Goal: Information Seeking & Learning: Understand process/instructions

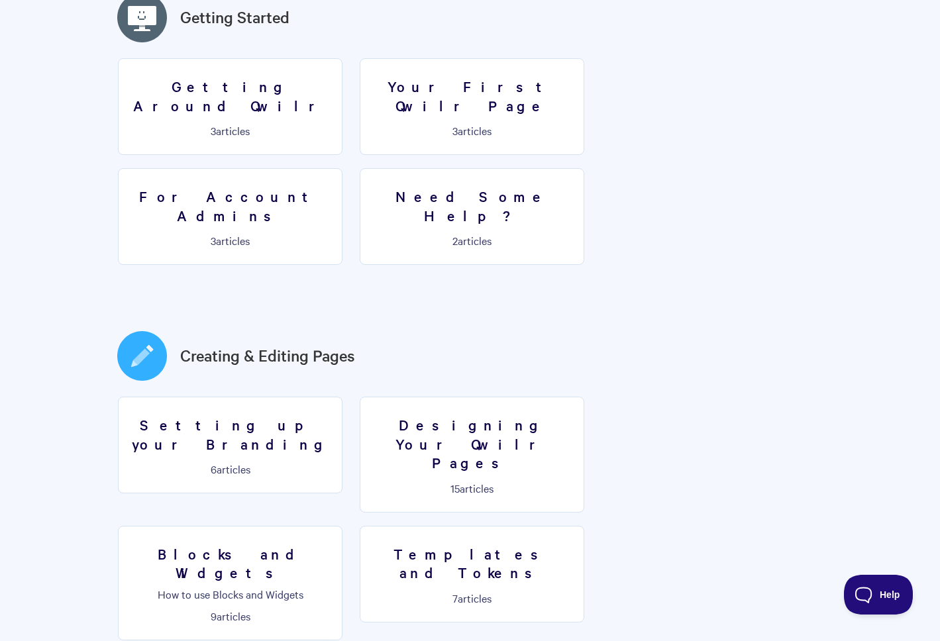
scroll to position [464, 0]
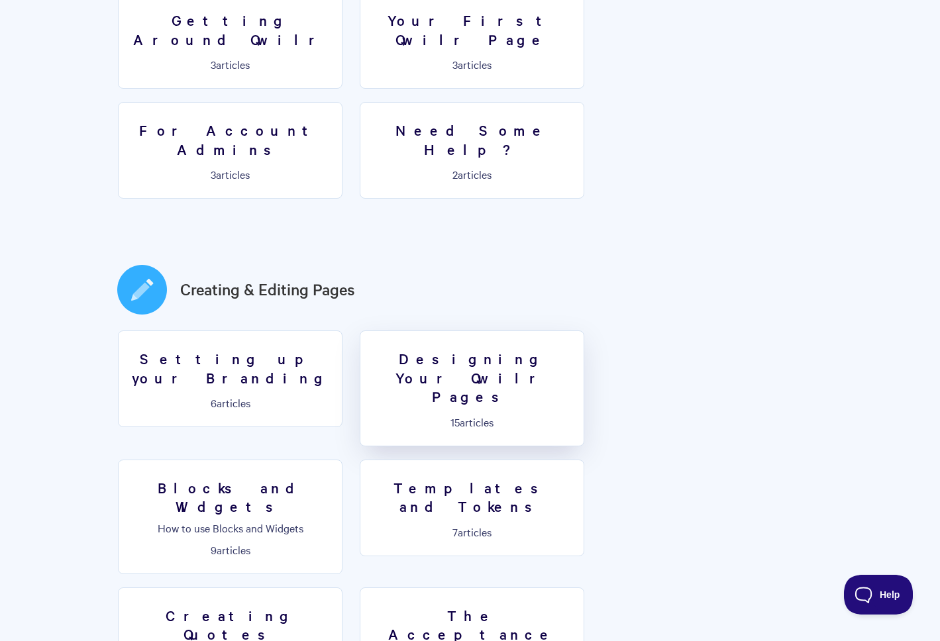
click at [472, 349] on h3 "Designing Your Qwilr Pages" at bounding box center [471, 377] width 207 height 57
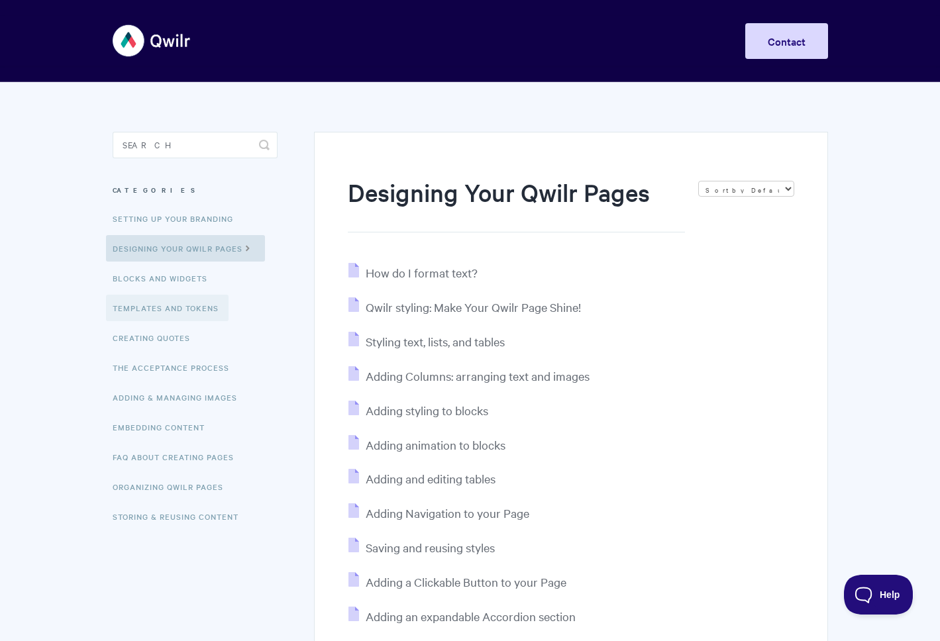
click at [172, 297] on link "Templates and Tokens" at bounding box center [167, 308] width 123 height 26
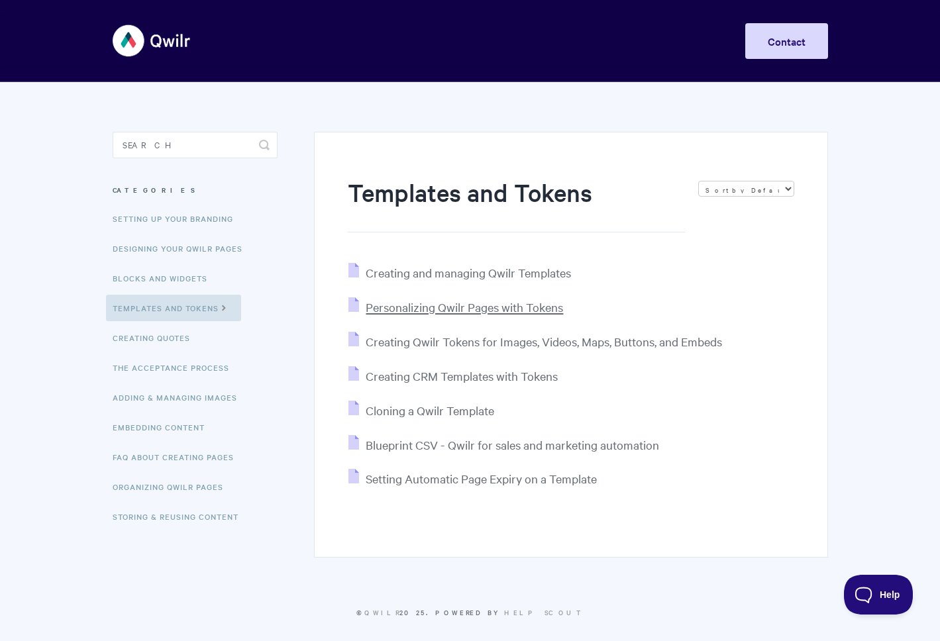
click at [422, 308] on span "Personalizing Qwilr Pages with Tokens" at bounding box center [464, 306] width 197 height 15
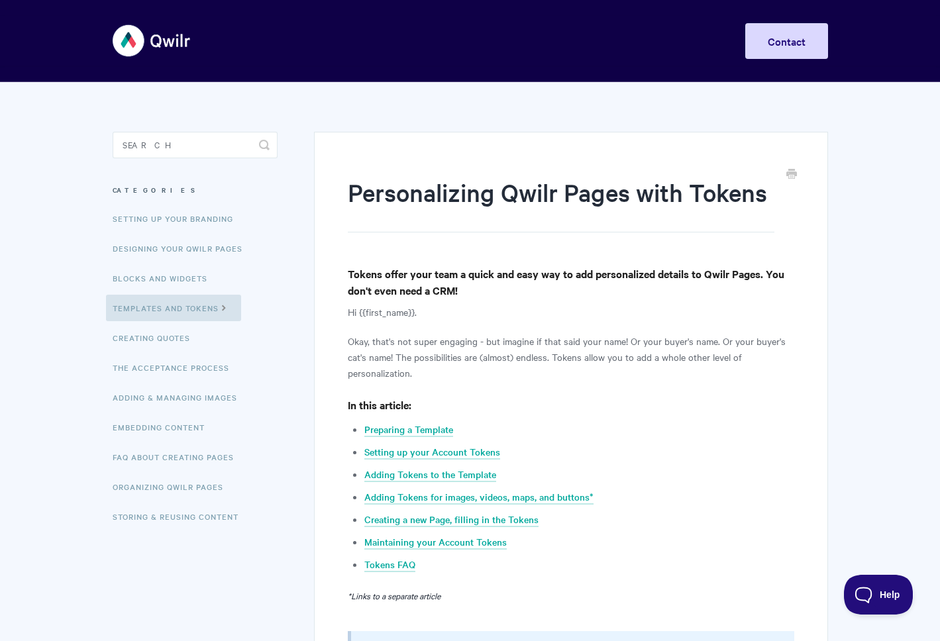
scroll to position [132, 0]
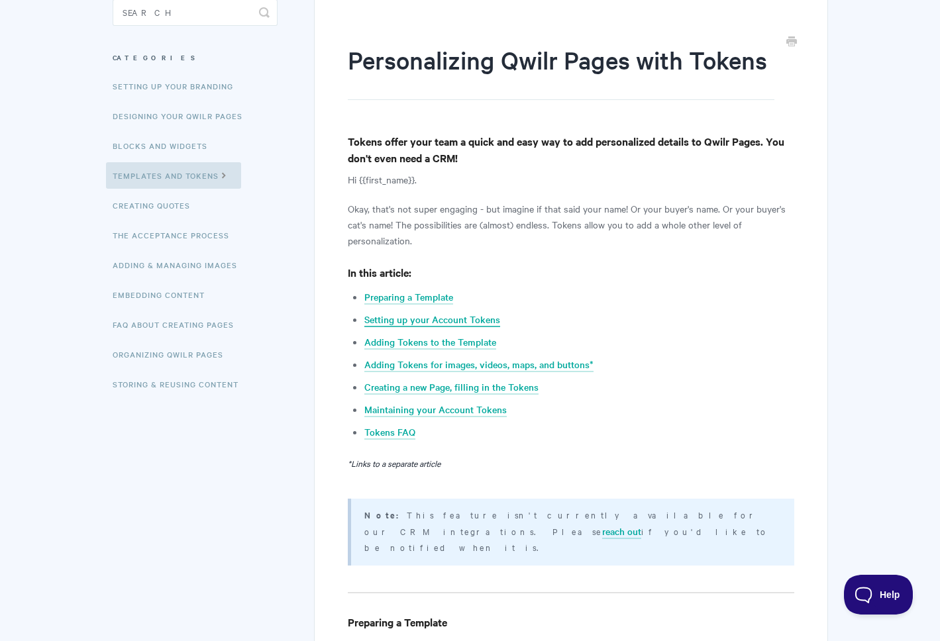
click at [445, 317] on link "Setting up your Account Tokens" at bounding box center [432, 320] width 136 height 15
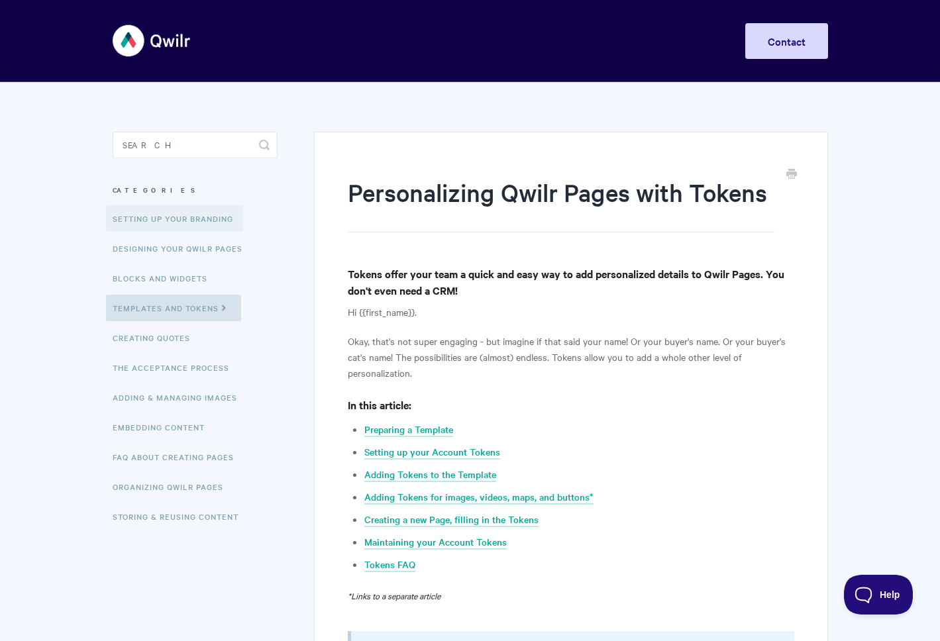
click at [148, 216] on link "Setting up your Branding" at bounding box center [174, 218] width 137 height 26
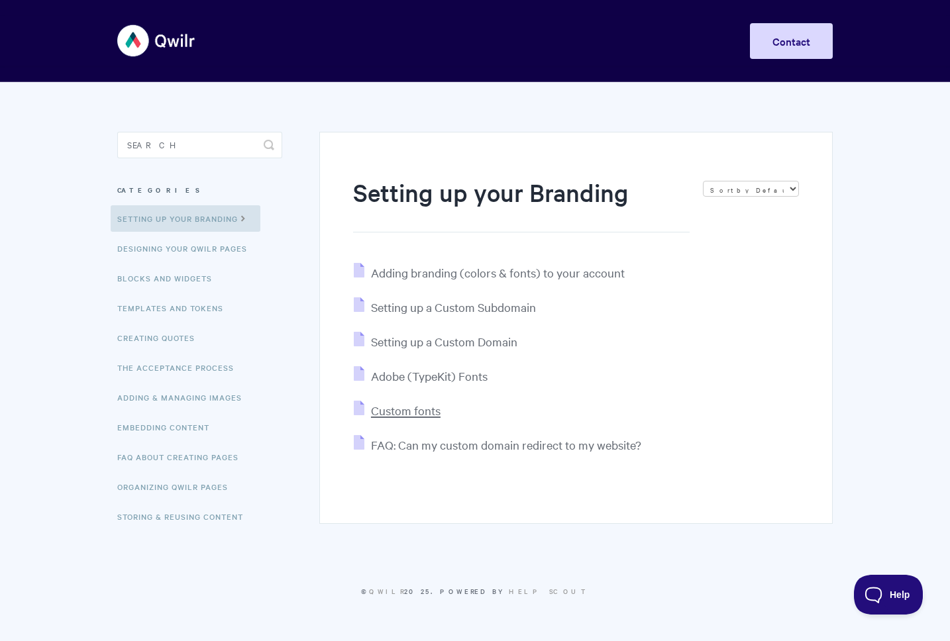
click at [397, 411] on span "Custom fonts" at bounding box center [406, 410] width 70 height 15
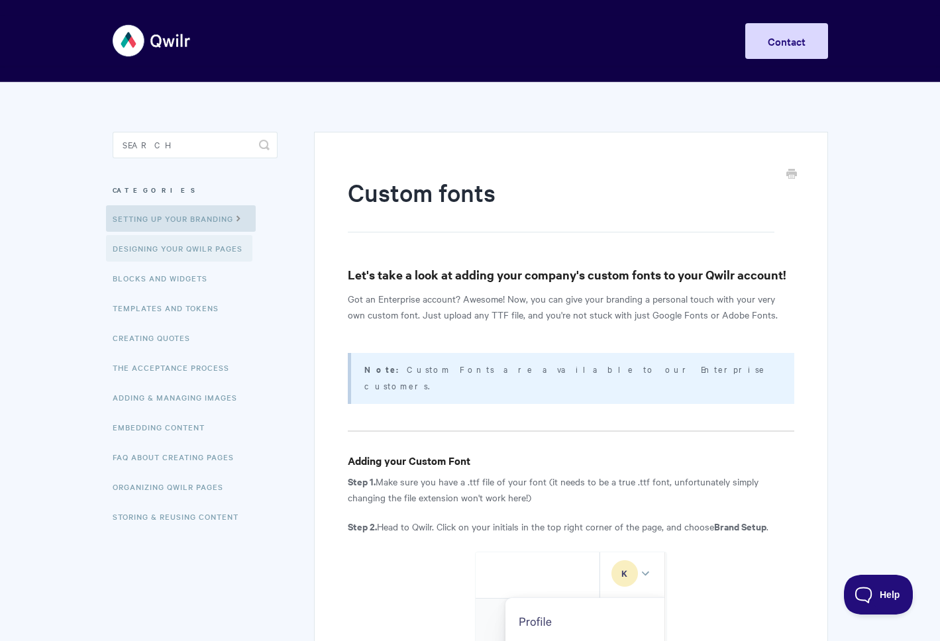
click at [187, 247] on link "Designing Your Qwilr Pages" at bounding box center [179, 248] width 146 height 26
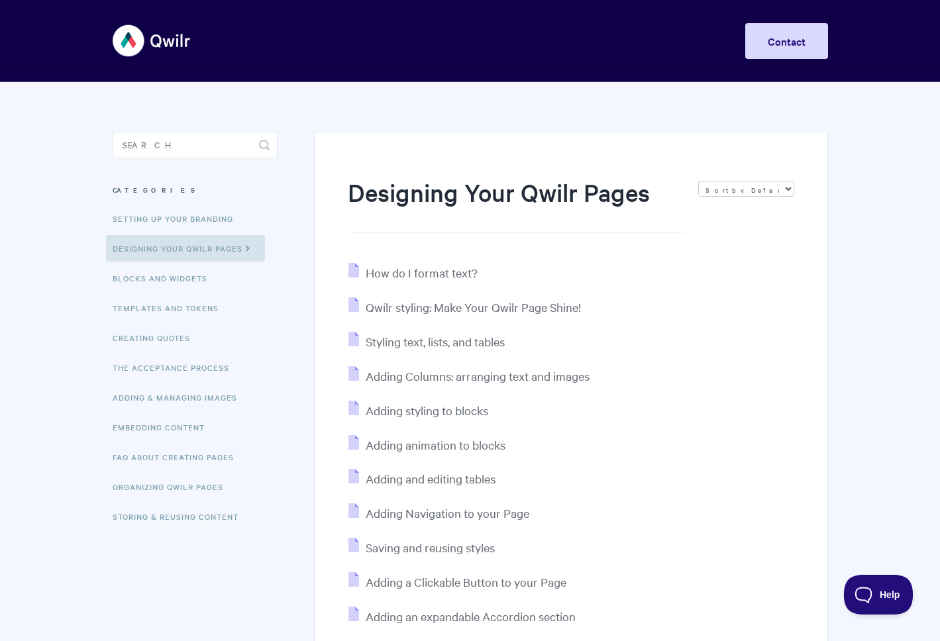
scroll to position [199, 0]
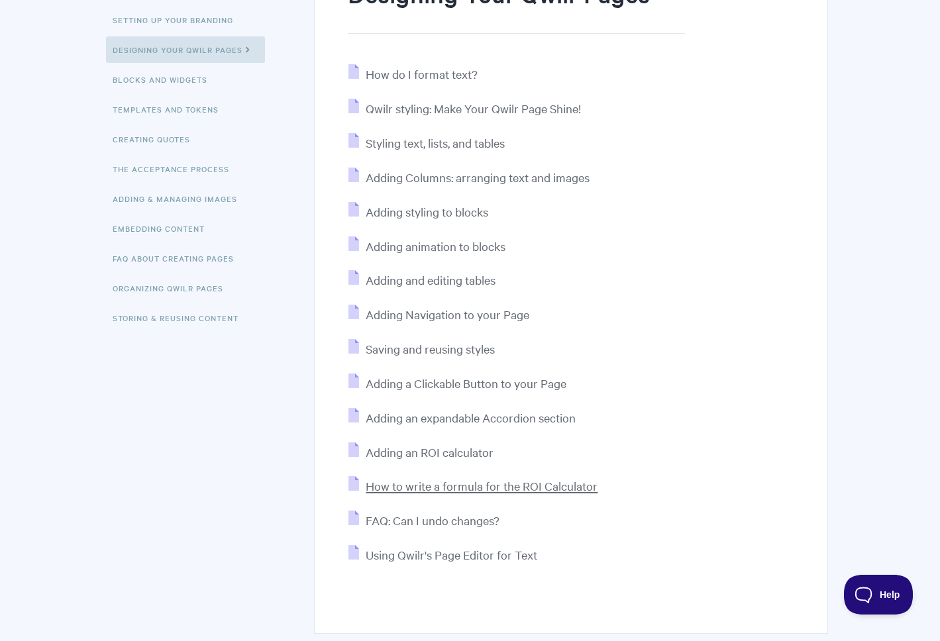
click at [456, 491] on span "How to write a formula for the ROI Calculator" at bounding box center [482, 485] width 232 height 15
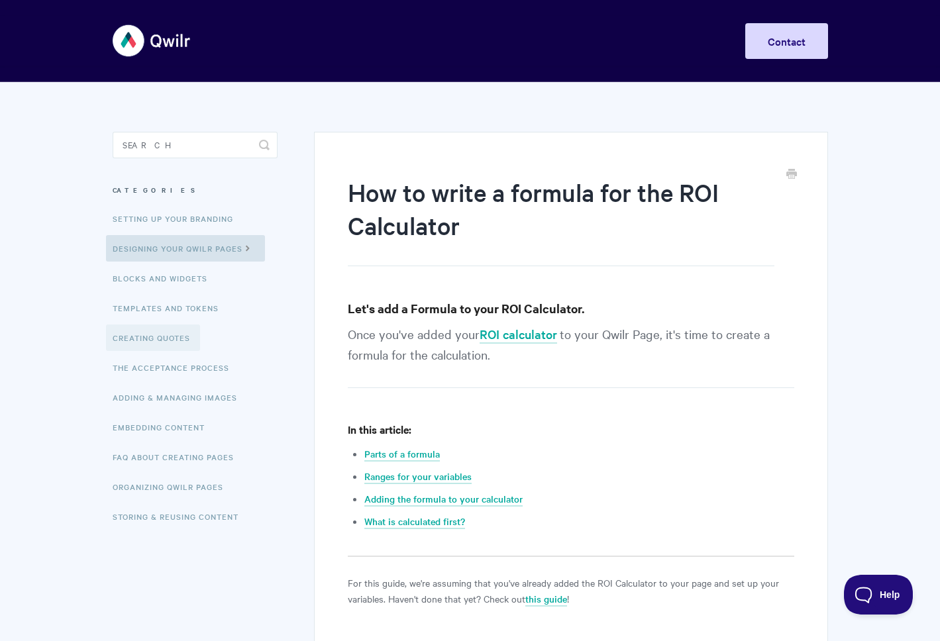
click at [143, 344] on link "Creating Quotes" at bounding box center [153, 337] width 94 height 26
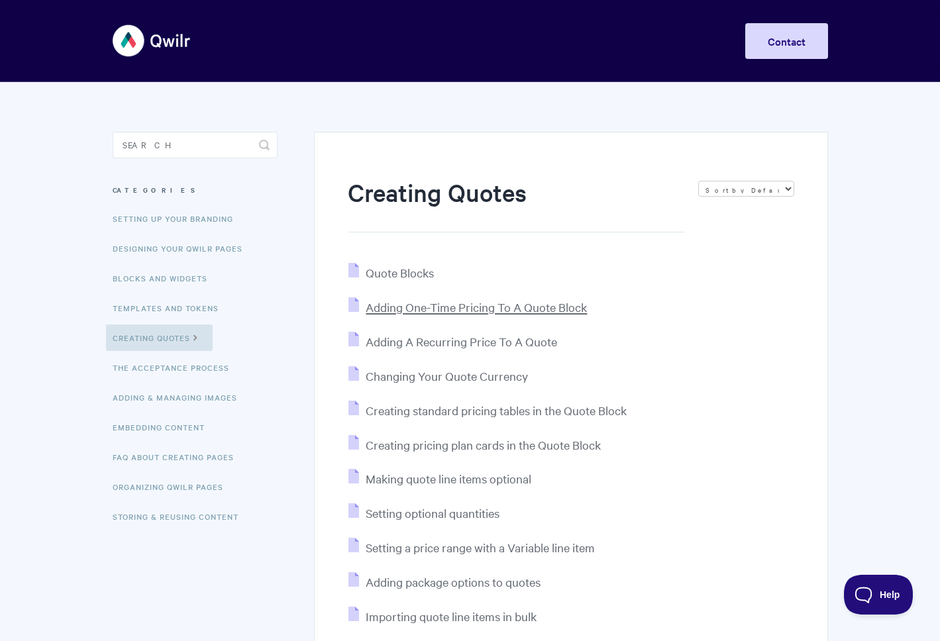
click at [440, 299] on span "Adding One-Time Pricing To A Quote Block" at bounding box center [476, 306] width 221 height 15
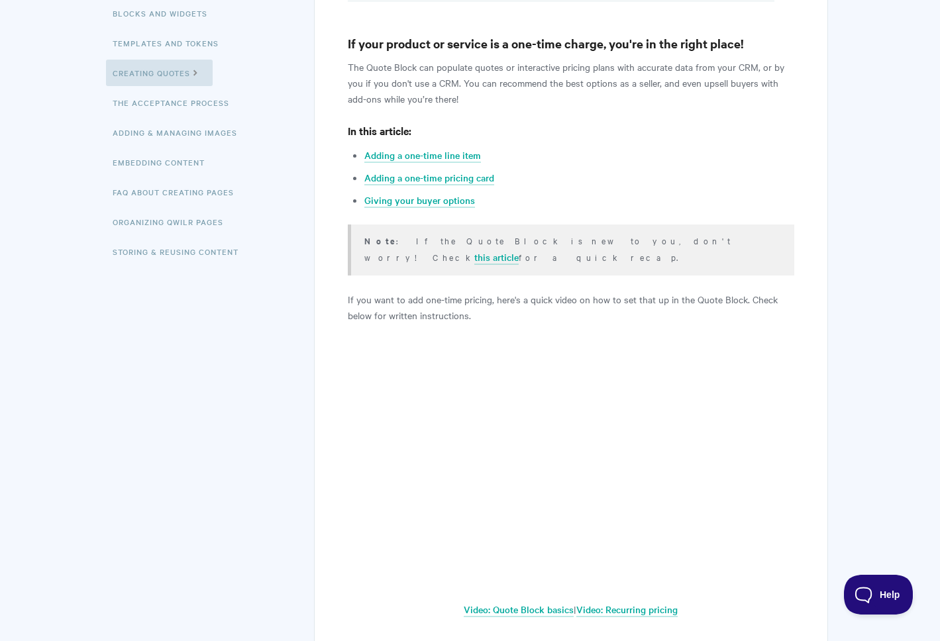
scroll to position [397, 0]
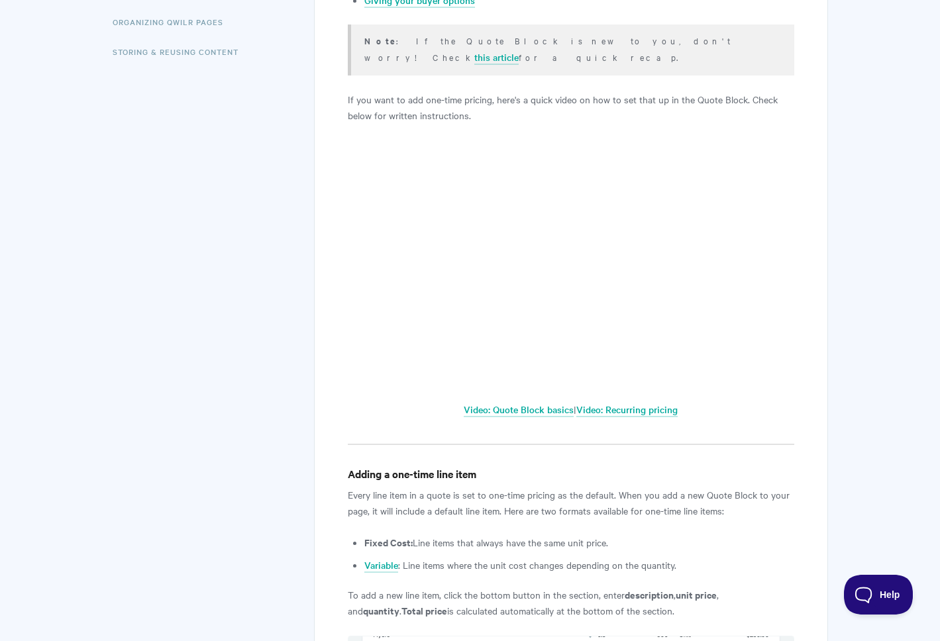
scroll to position [0, 0]
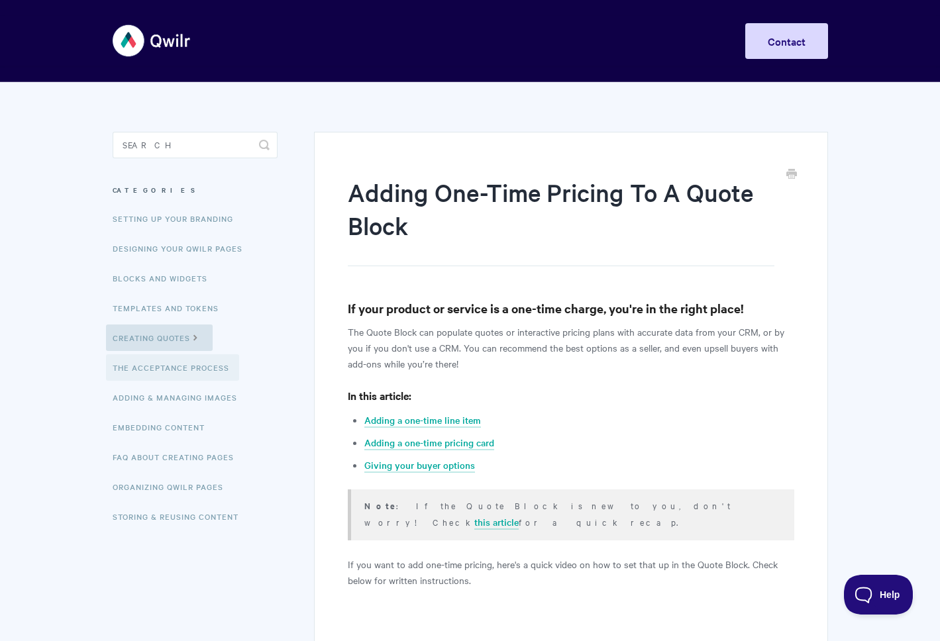
click at [158, 373] on link "The Acceptance Process" at bounding box center [172, 367] width 133 height 26
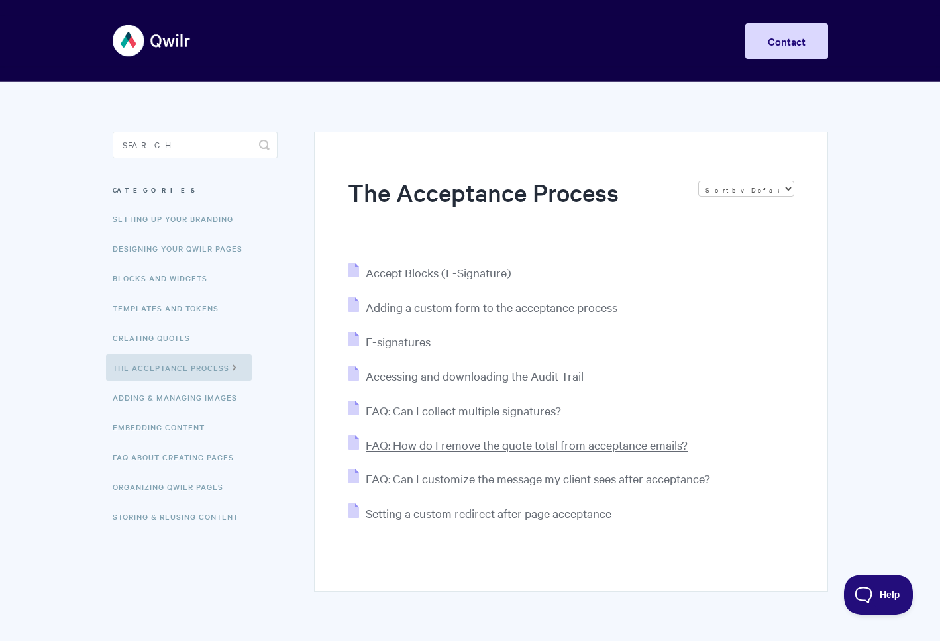
click at [456, 444] on span "FAQ: How do I remove the quote total from acceptance emails?" at bounding box center [527, 444] width 322 height 15
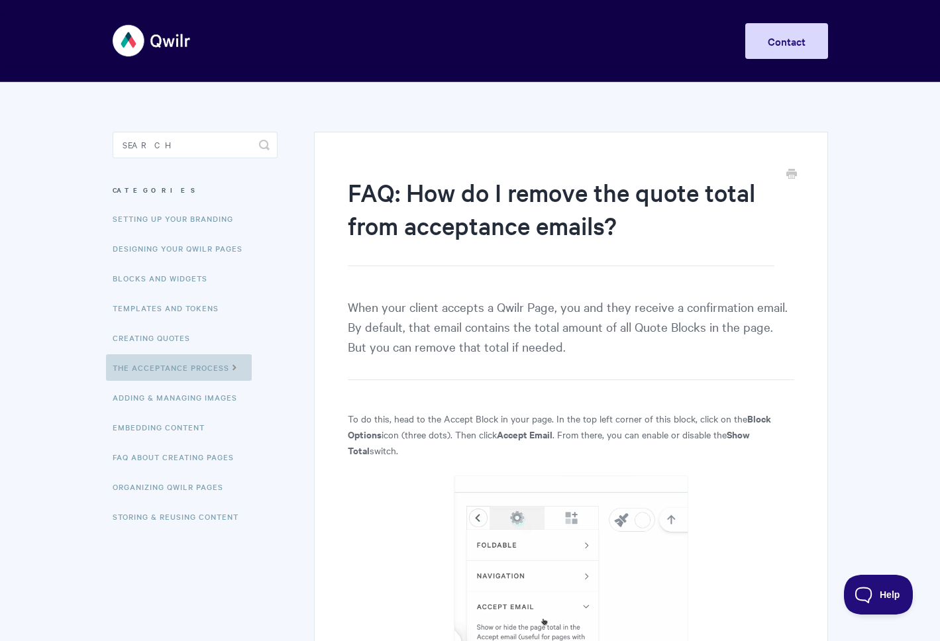
click at [150, 371] on link "The Acceptance Process" at bounding box center [179, 367] width 146 height 26
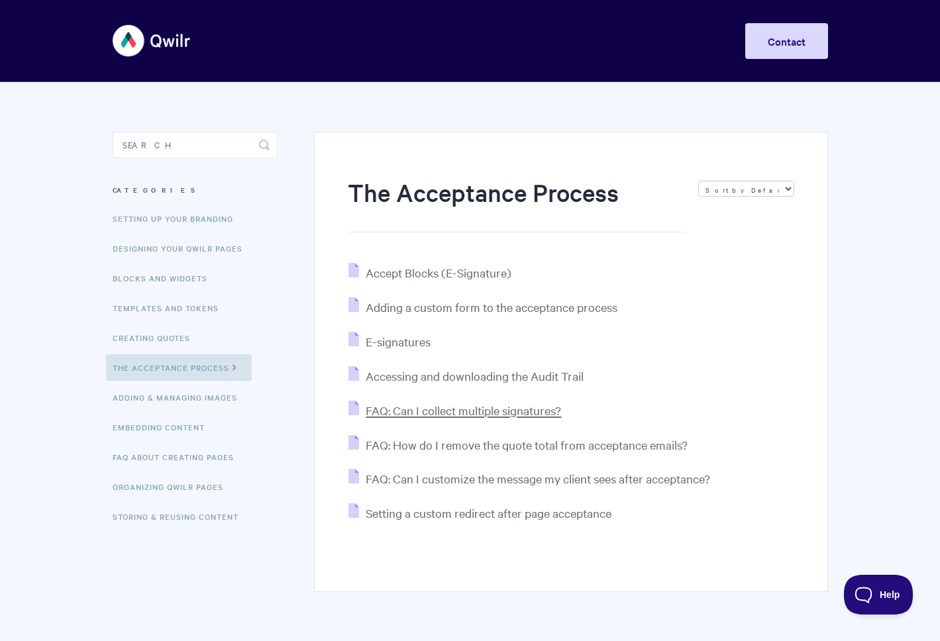
click at [455, 409] on span "FAQ: Can I collect multiple signatures?" at bounding box center [463, 410] width 195 height 15
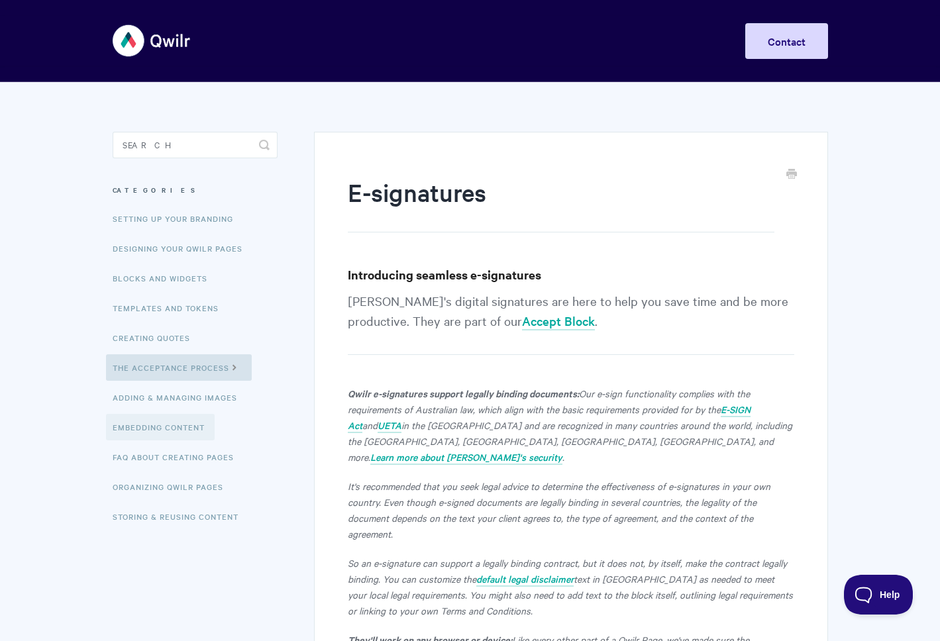
click at [186, 424] on link "Embedding Content" at bounding box center [160, 427] width 109 height 26
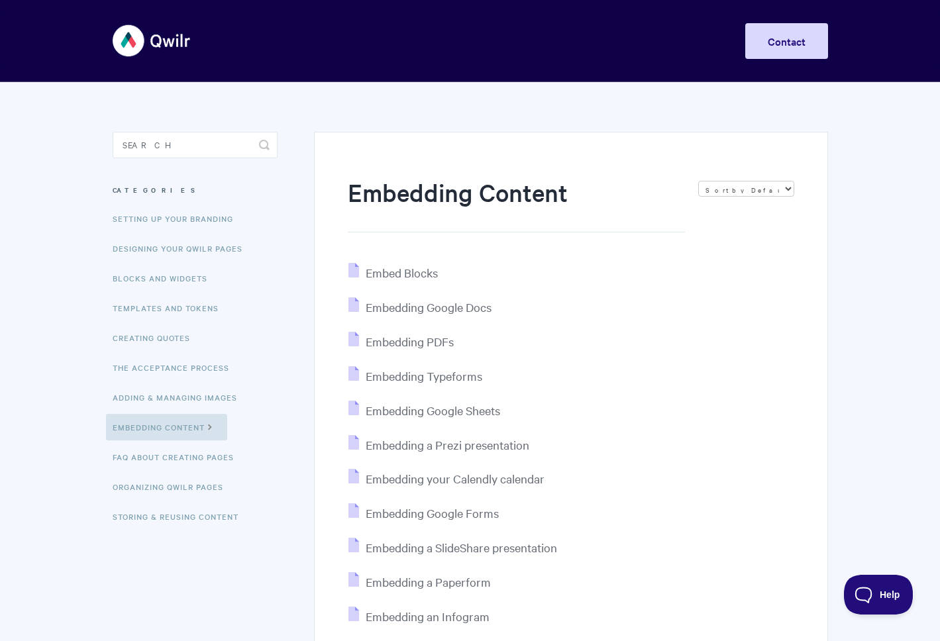
scroll to position [132, 0]
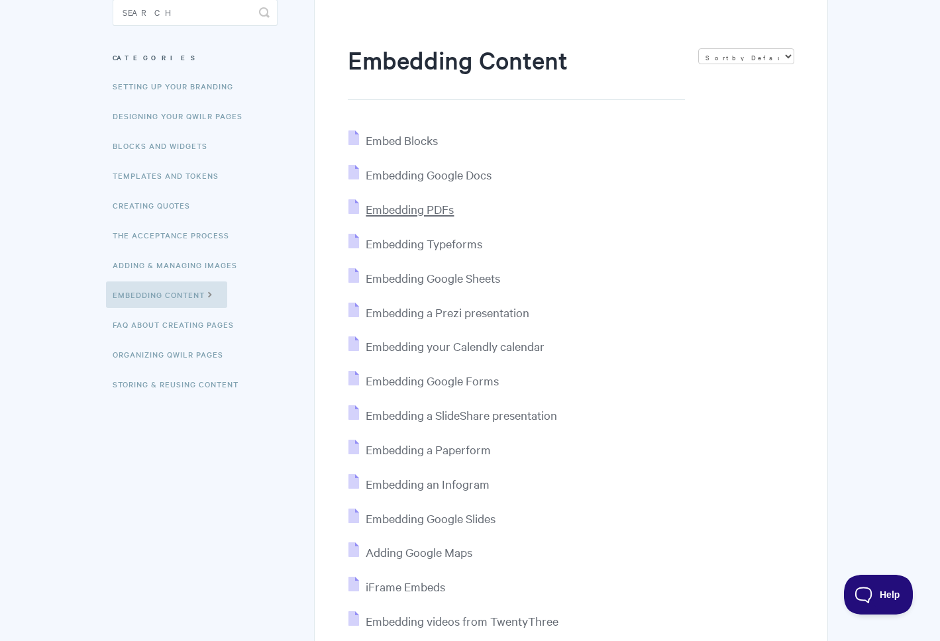
click at [388, 213] on span "Embedding PDFs" at bounding box center [410, 208] width 88 height 15
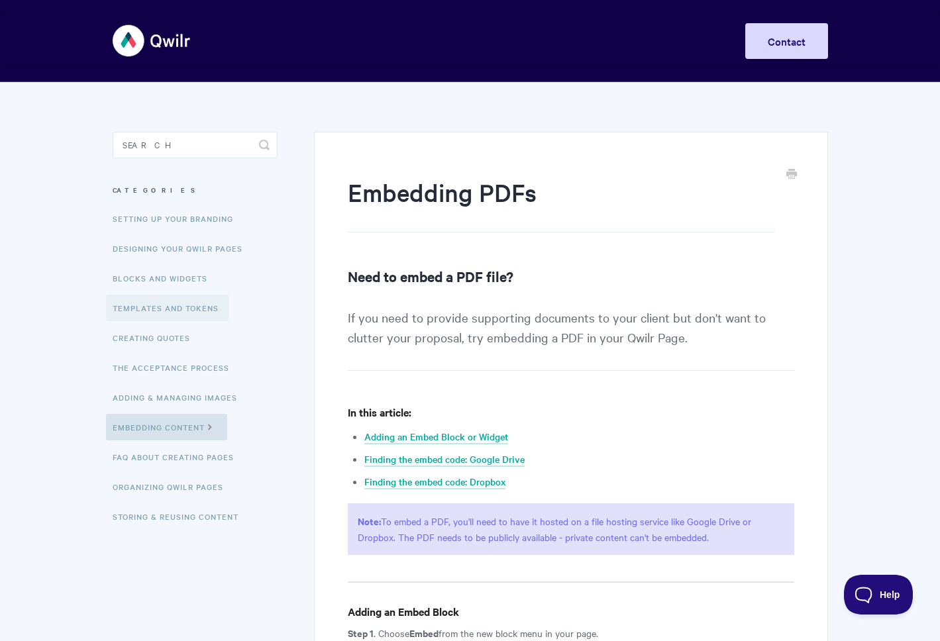
click at [146, 303] on link "Templates and Tokens" at bounding box center [167, 308] width 123 height 26
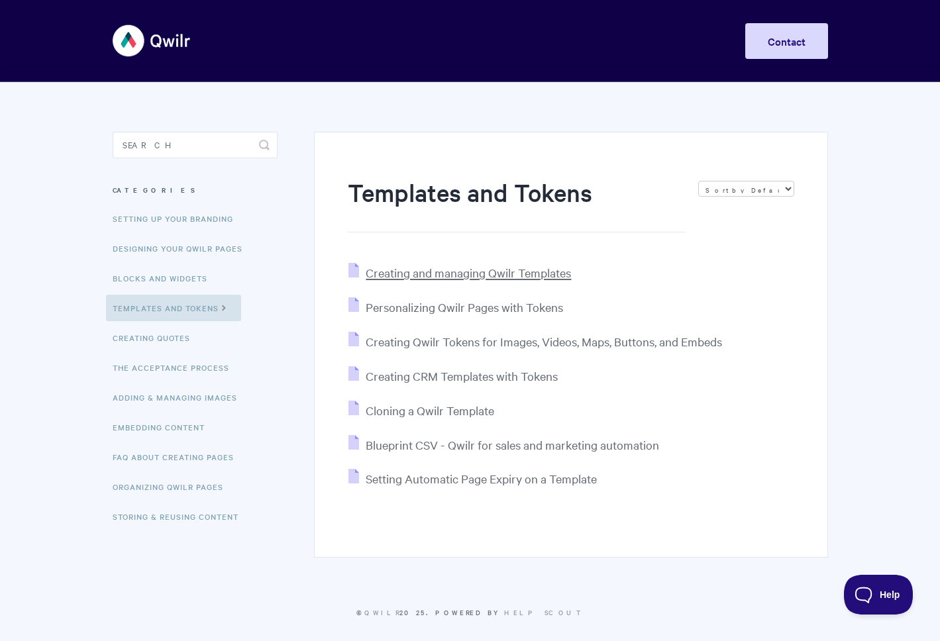
click at [461, 272] on span "Creating and managing Qwilr Templates" at bounding box center [468, 272] width 205 height 15
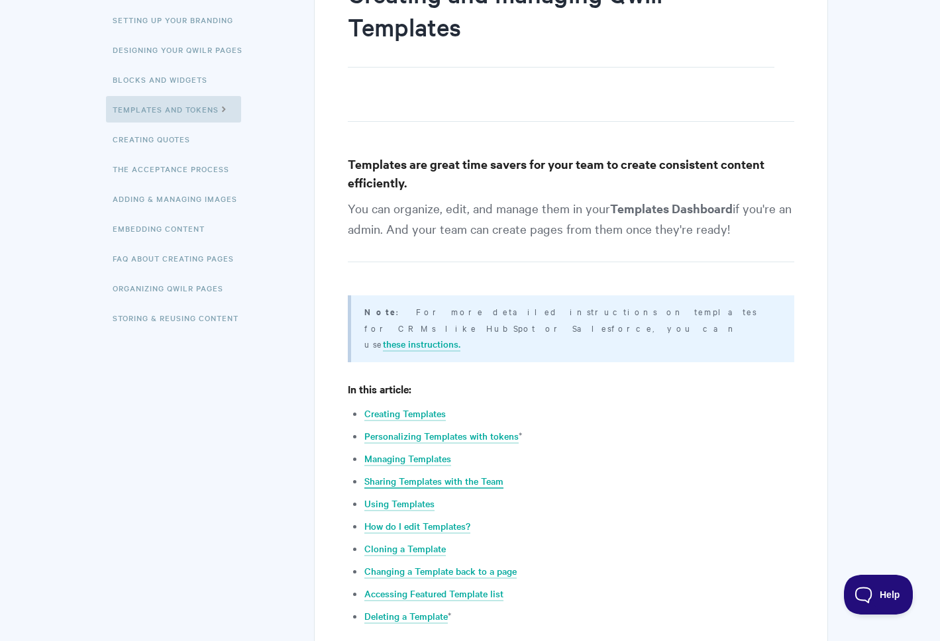
scroll to position [265, 0]
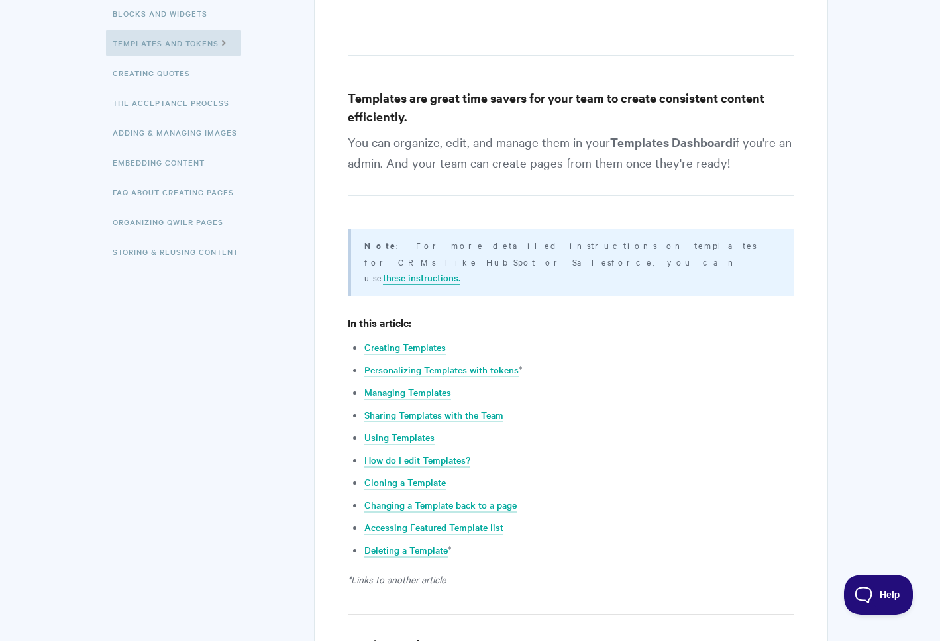
click at [460, 271] on link "these instructions." at bounding box center [421, 278] width 77 height 15
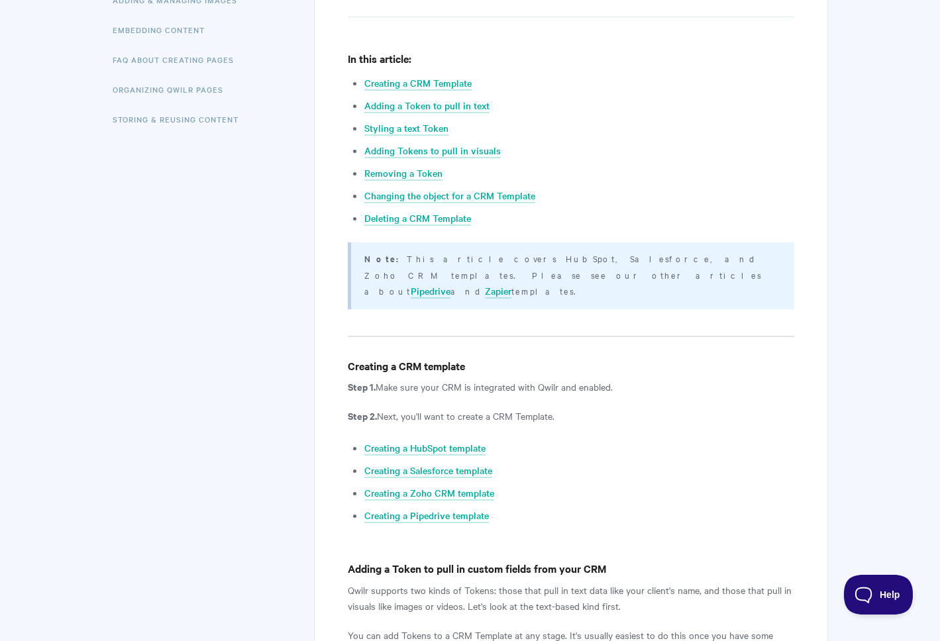
scroll to position [464, 0]
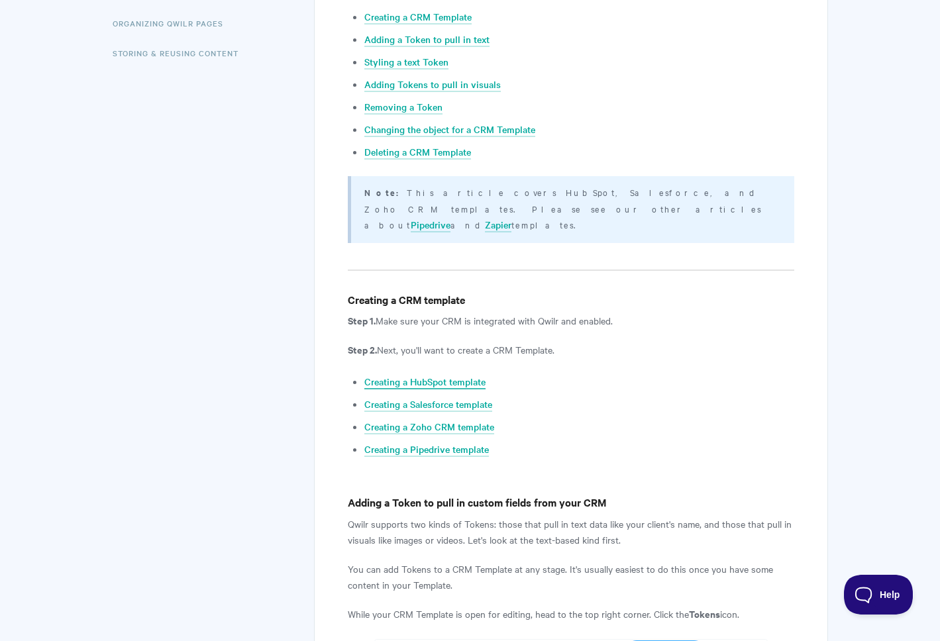
click at [407, 375] on link "Creating a HubSpot template" at bounding box center [424, 382] width 121 height 15
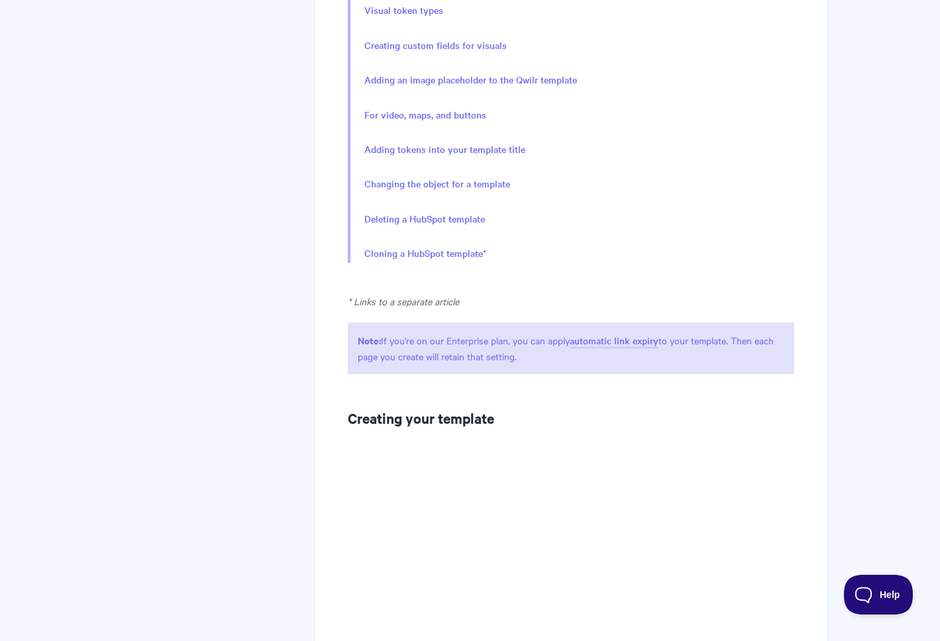
scroll to position [795, 0]
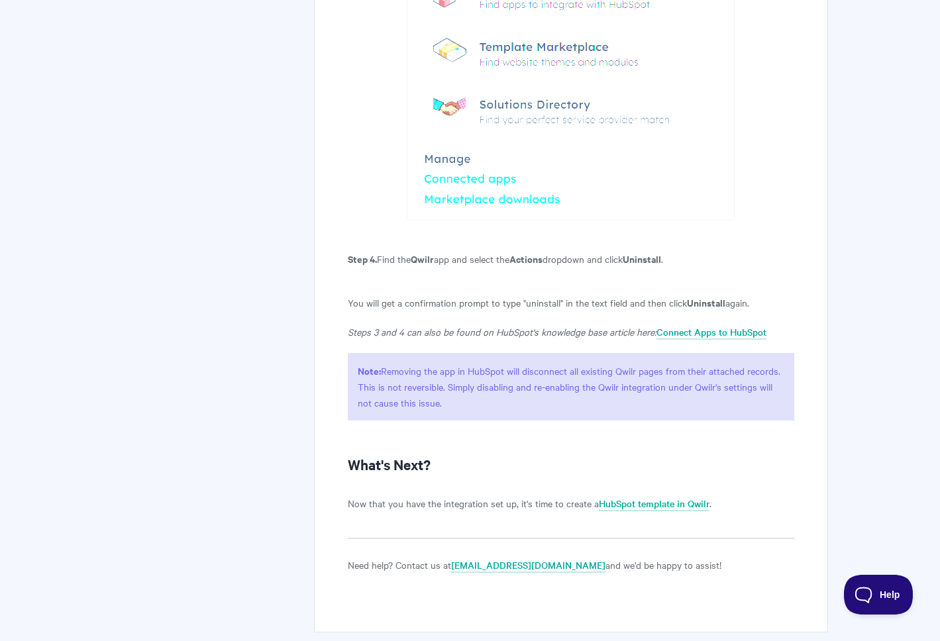
scroll to position [3148, 0]
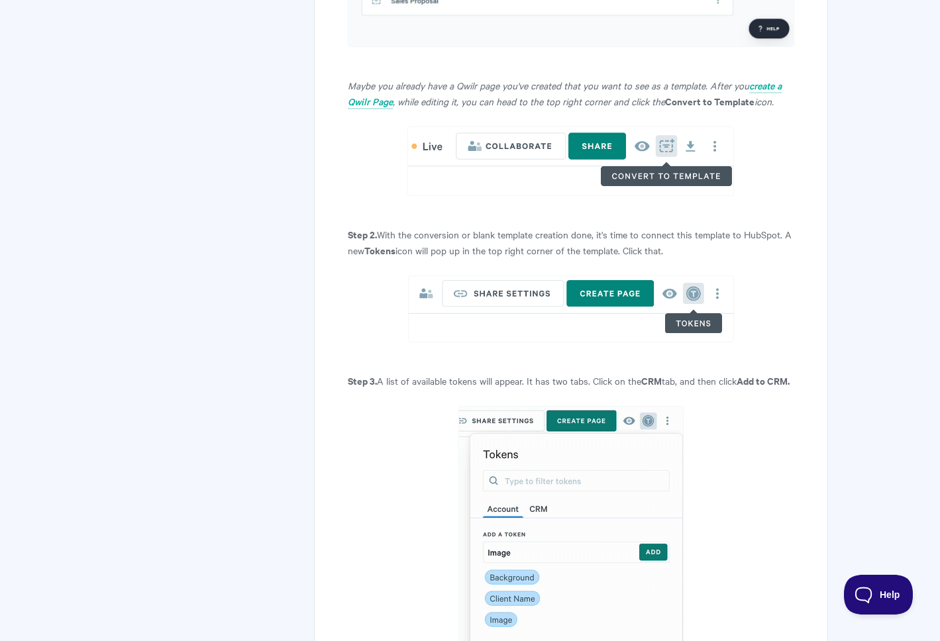
scroll to position [1656, 0]
